Goal: Information Seeking & Learning: Find specific fact

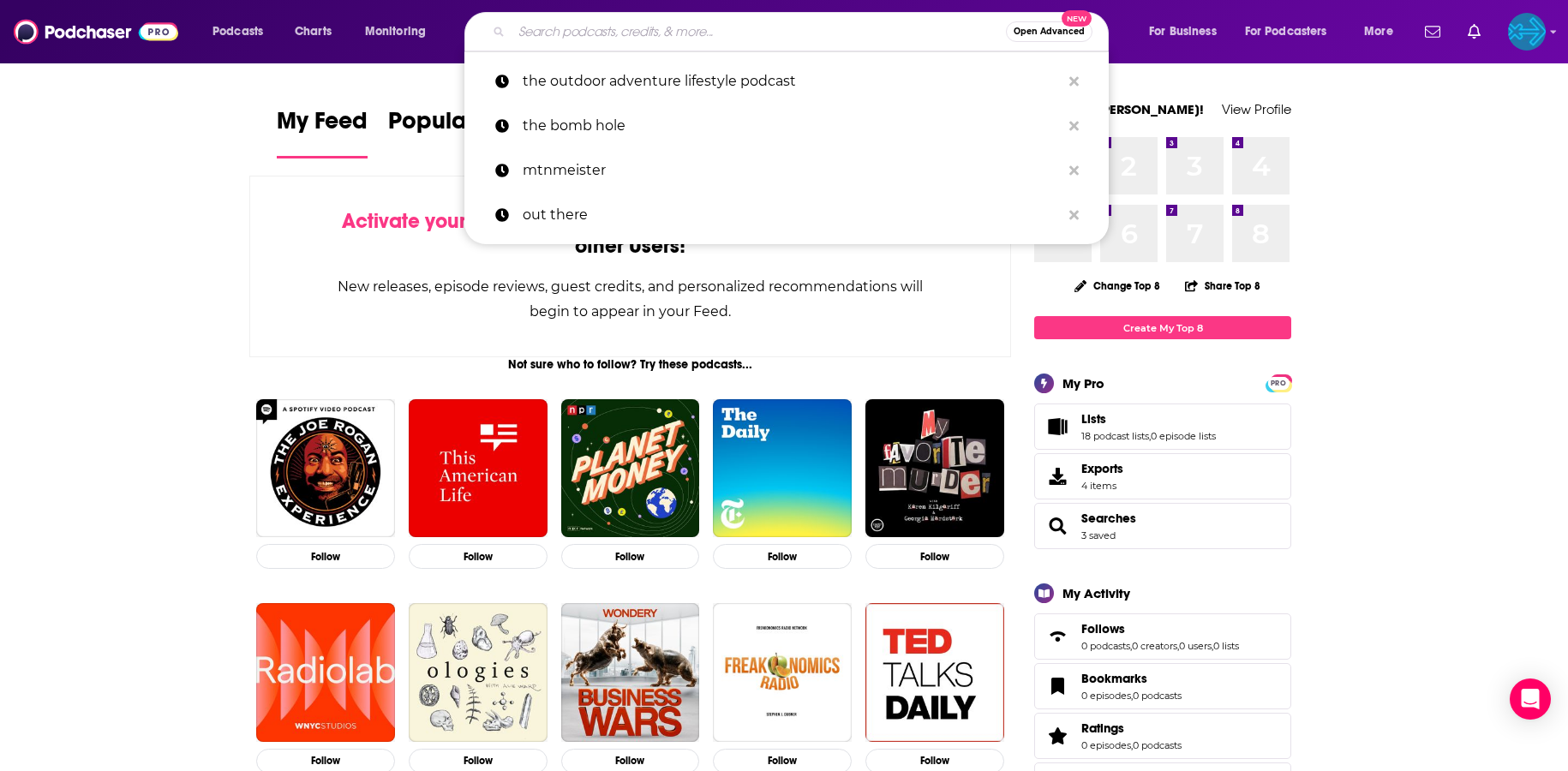
click at [572, 38] on input "Search podcasts, credits, & more..." at bounding box center [759, 31] width 495 height 27
paste input "Exploring [PERSON_NAME][GEOGRAPHIC_DATA] Podcast"
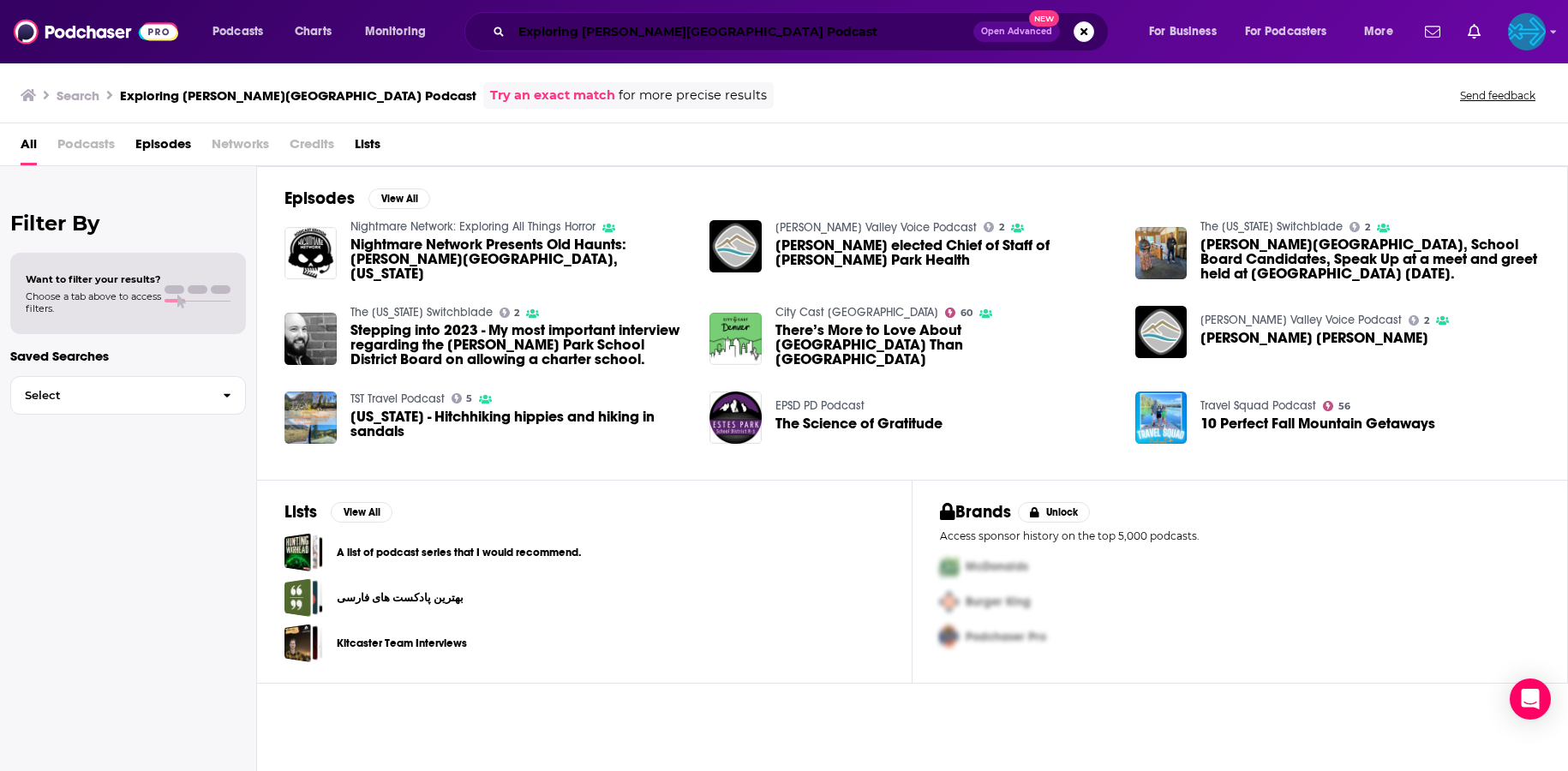
click at [601, 36] on input "Exploring [PERSON_NAME][GEOGRAPHIC_DATA] Podcast" at bounding box center [742, 31] width 462 height 27
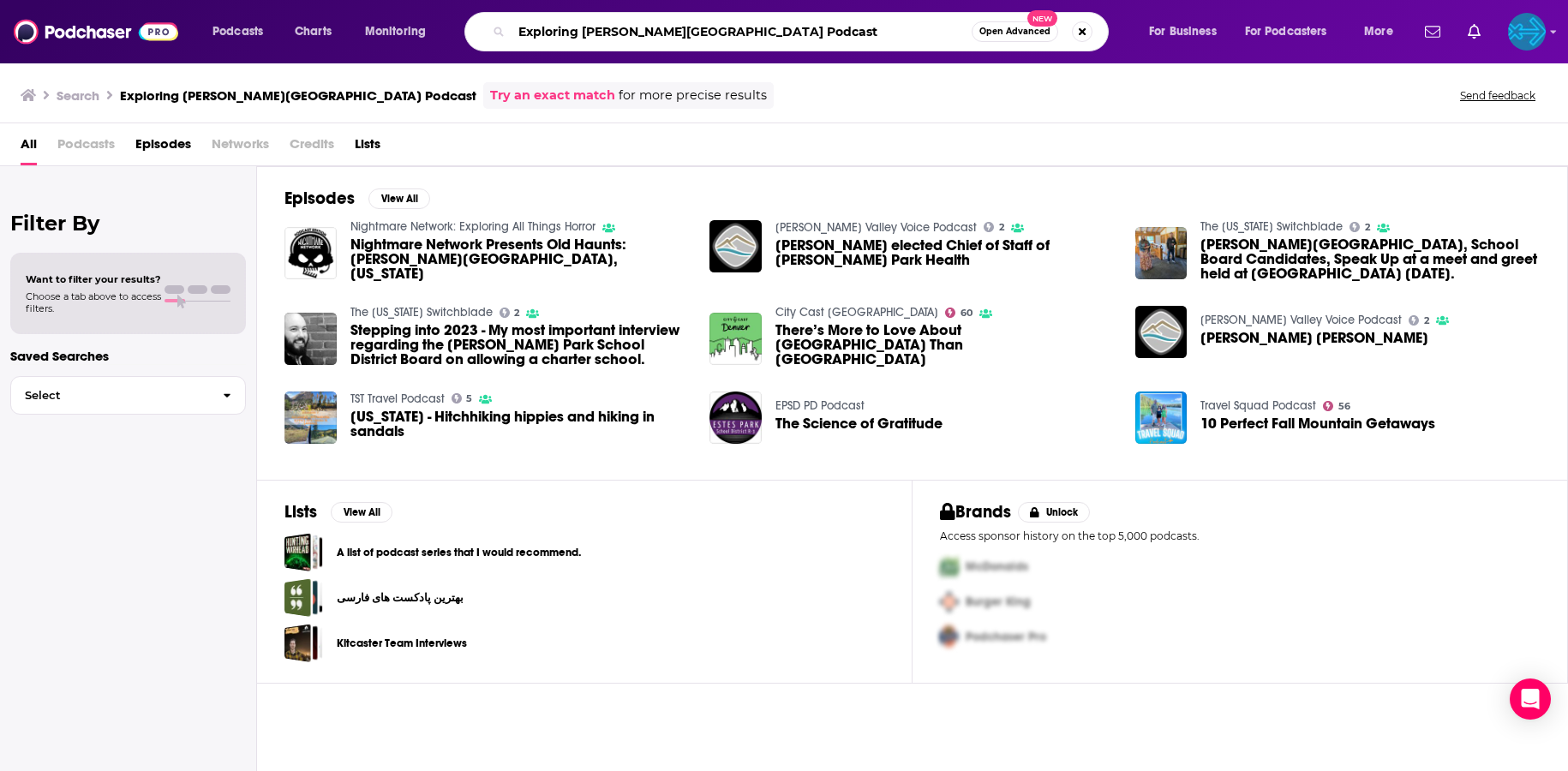
click at [601, 36] on input "Exploring [PERSON_NAME][GEOGRAPHIC_DATA] Podcast" at bounding box center [741, 31] width 460 height 27
click at [97, 140] on span "Podcasts" at bounding box center [86, 147] width 57 height 35
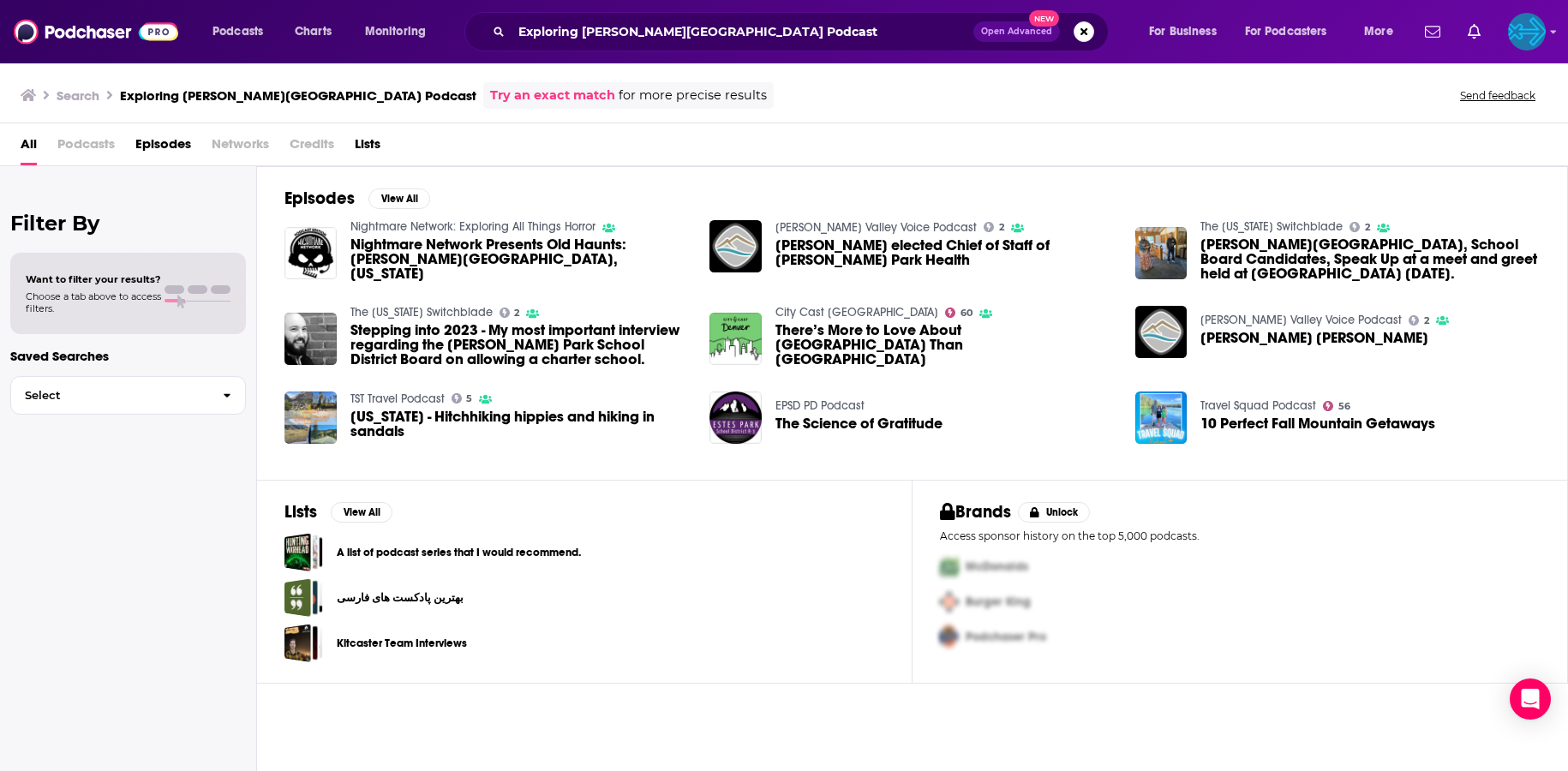
click at [83, 148] on span "Podcasts" at bounding box center [86, 147] width 57 height 35
click at [134, 149] on div "All Podcasts Episodes Networks Credits Lists" at bounding box center [787, 147] width 1534 height 35
click at [238, 94] on h3 "Exploring [PERSON_NAME][GEOGRAPHIC_DATA] Podcast" at bounding box center [298, 95] width 356 height 16
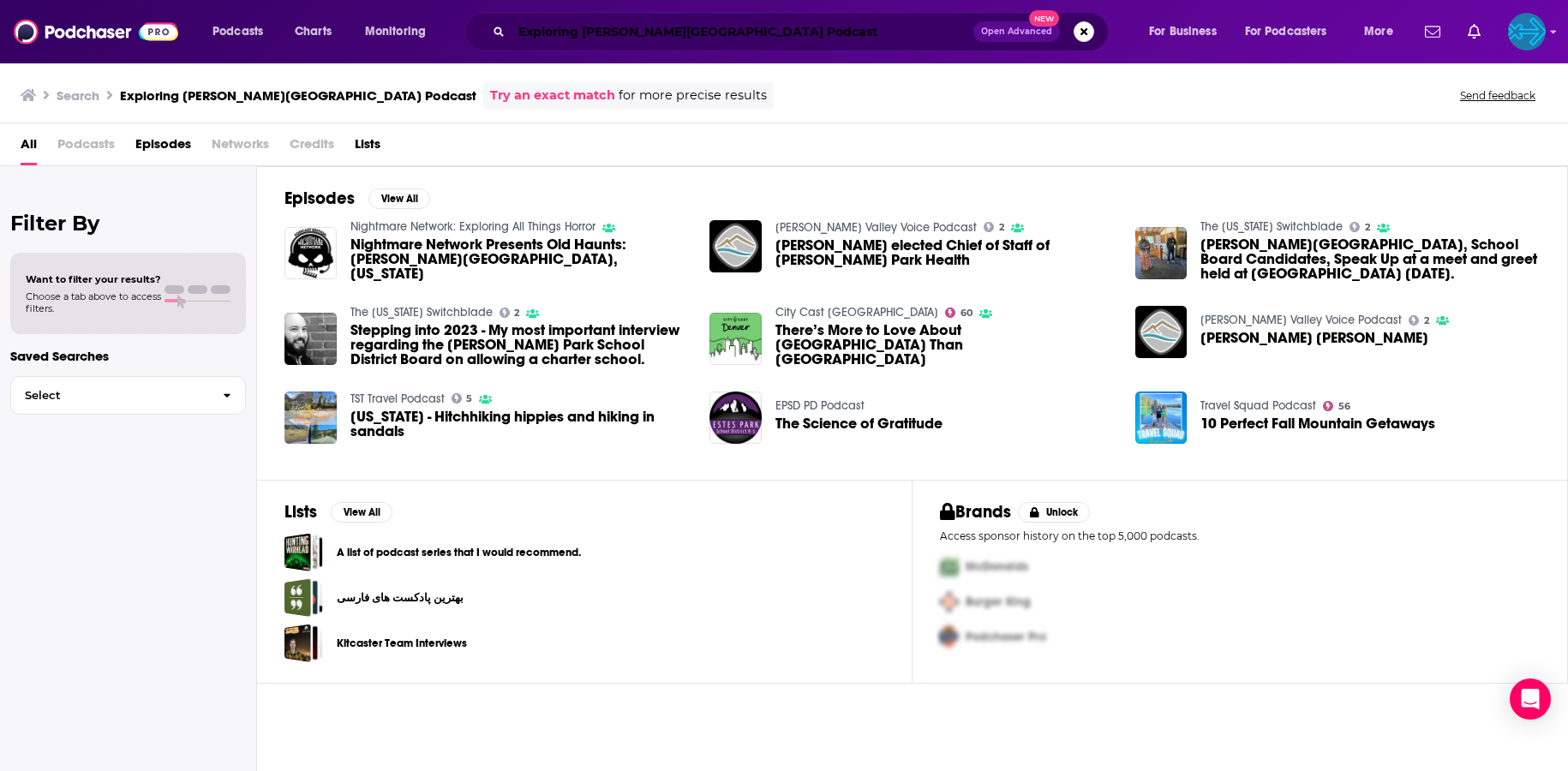
click at [628, 37] on input "Exploring [PERSON_NAME][GEOGRAPHIC_DATA] Podcast" at bounding box center [742, 31] width 462 height 27
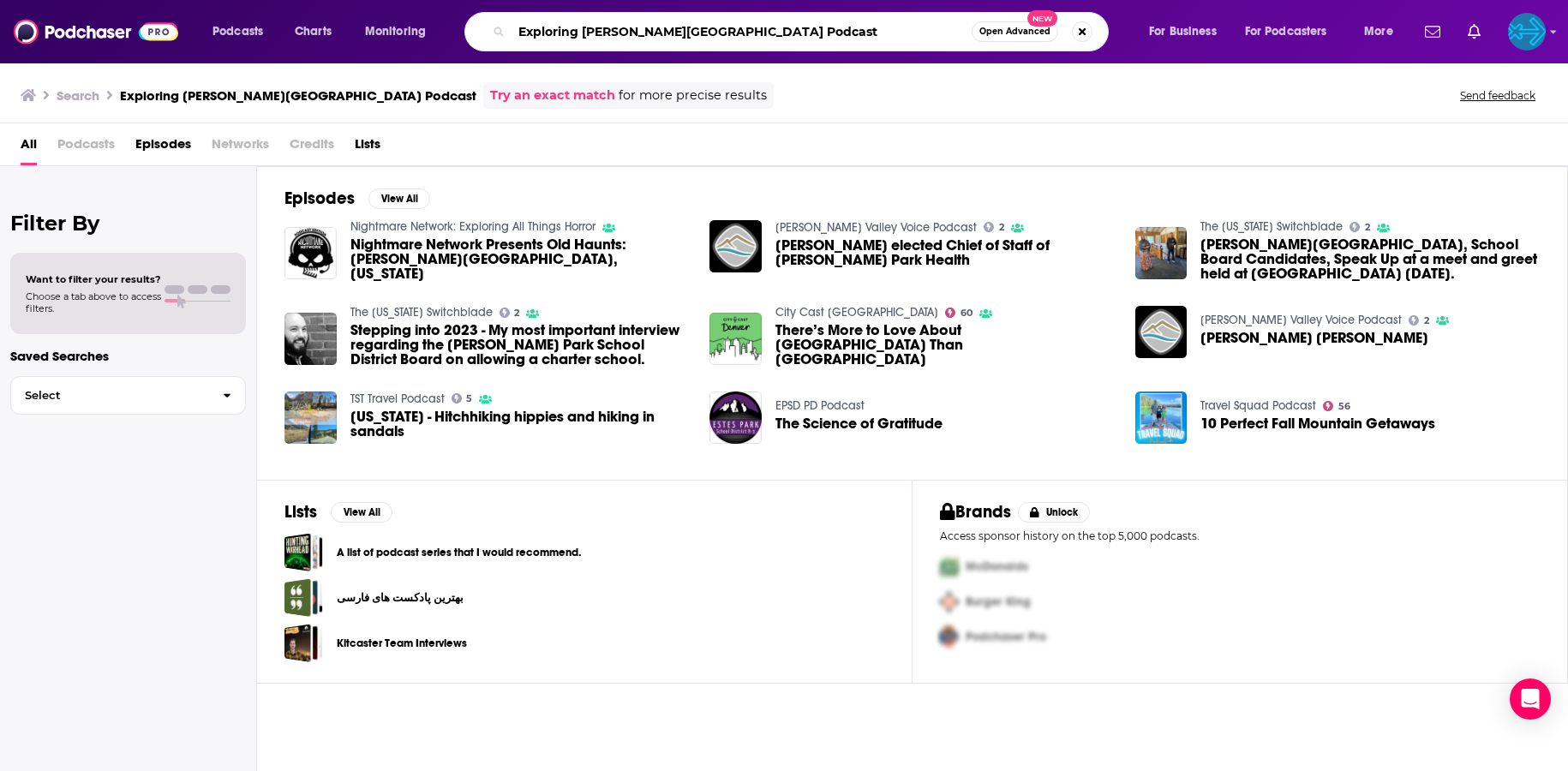
click at [628, 37] on input "Exploring [PERSON_NAME][GEOGRAPHIC_DATA] Podcast" at bounding box center [741, 31] width 460 height 27
click at [586, 29] on input "Exploring [PERSON_NAME][GEOGRAPHIC_DATA] Podcast" at bounding box center [741, 31] width 460 height 27
drag, startPoint x: 582, startPoint y: 31, endPoint x: 459, endPoint y: 37, distance: 123.1
click at [512, 37] on input "Exploring [PERSON_NAME][GEOGRAPHIC_DATA] Podcast" at bounding box center [741, 31] width 460 height 27
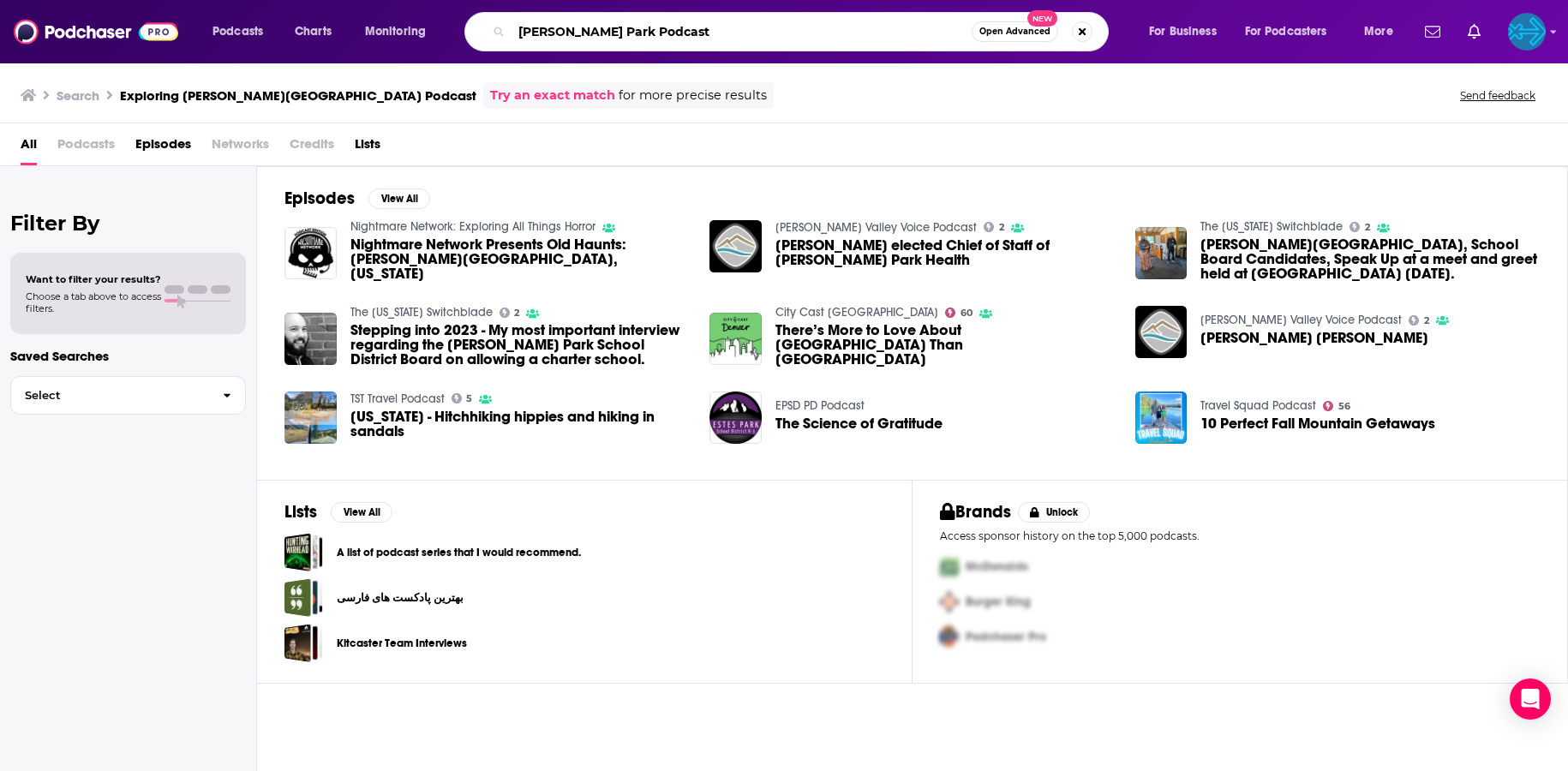
click at [659, 29] on input "[PERSON_NAME] Park Podcast" at bounding box center [741, 31] width 460 height 27
type input "[PERSON_NAME] Park Podcast"
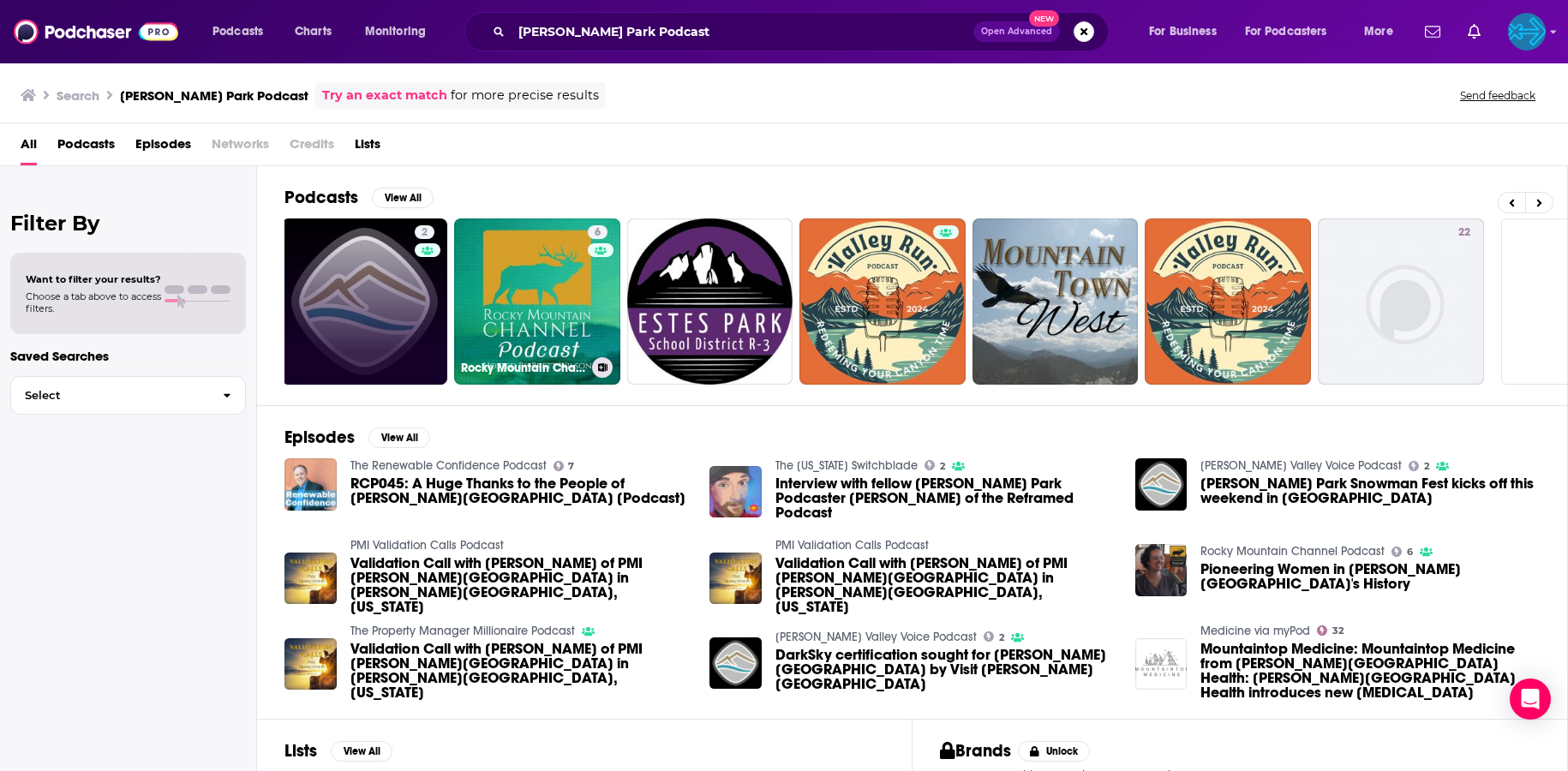
scroll to position [0, 291]
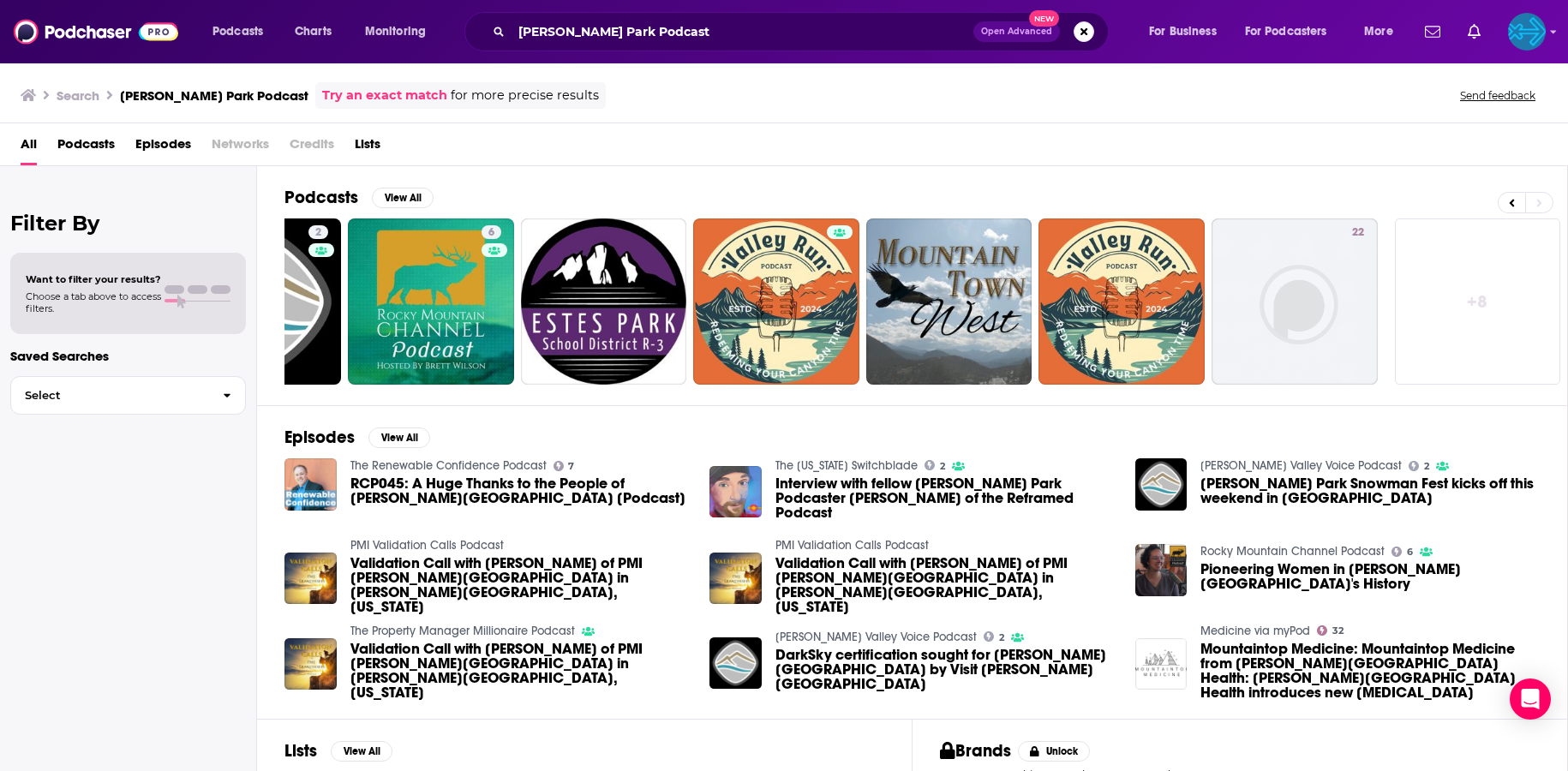
click at [1505, 307] on link "+ 8" at bounding box center [1478, 301] width 166 height 166
